Goal: Find specific page/section

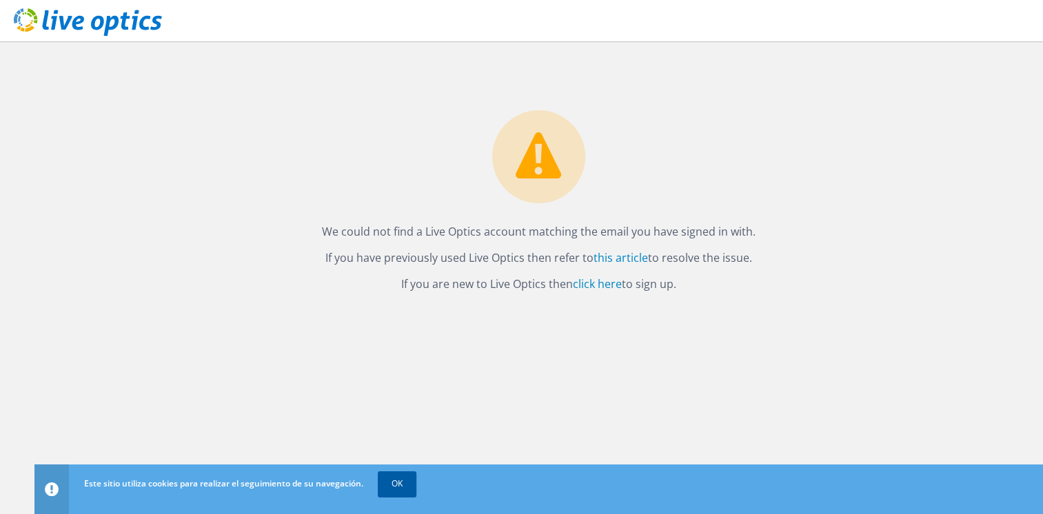
click at [395, 487] on link "OK" at bounding box center [397, 483] width 39 height 25
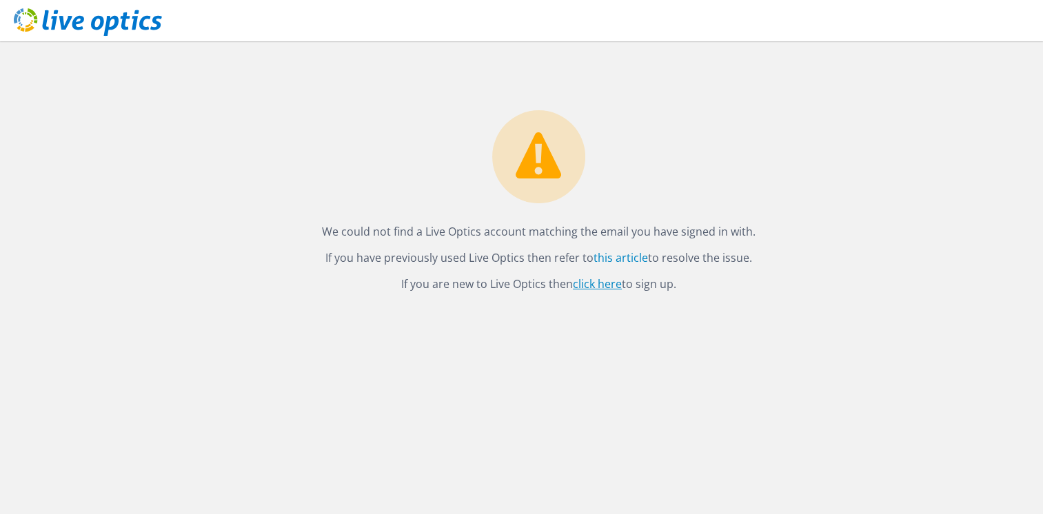
click at [598, 283] on link "click here" at bounding box center [597, 283] width 49 height 15
click at [607, 278] on link "click here" at bounding box center [597, 283] width 49 height 15
click at [615, 255] on link "this article" at bounding box center [620, 257] width 54 height 15
drag, startPoint x: 354, startPoint y: 234, endPoint x: 782, endPoint y: 237, distance: 428.7
click at [782, 237] on p "We could not find a Live Optics account matching the email you have signed in w…" at bounding box center [538, 231] width 981 height 19
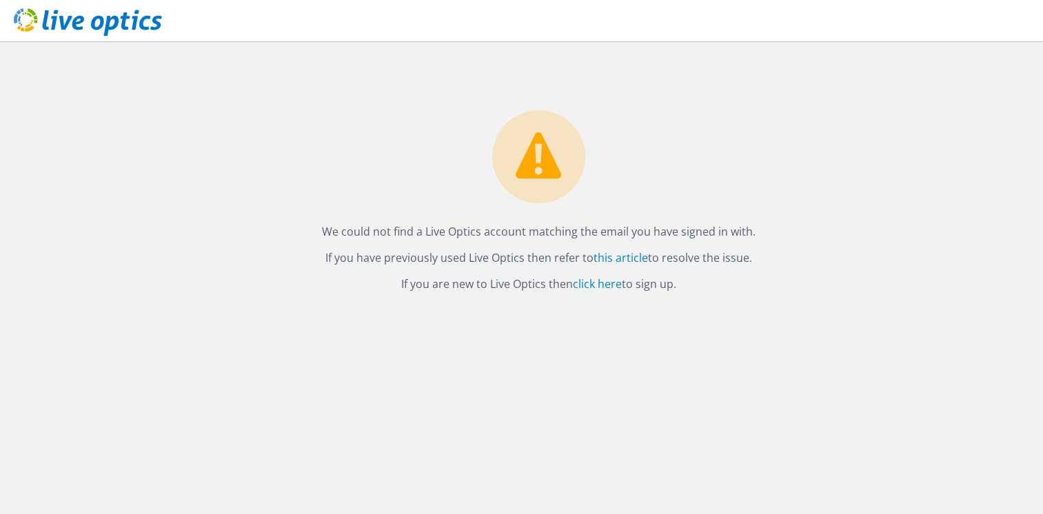
drag, startPoint x: 782, startPoint y: 237, endPoint x: 737, endPoint y: 229, distance: 46.1
click at [620, 256] on link "this article" at bounding box center [620, 257] width 54 height 15
click at [14, 21] on div at bounding box center [81, 23] width 162 height 46
click at [21, 18] on icon at bounding box center [88, 22] width 148 height 28
click at [603, 287] on link "click here" at bounding box center [597, 283] width 49 height 15
